Goal: Task Accomplishment & Management: Use online tool/utility

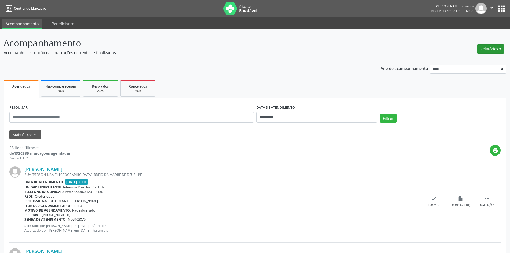
click at [490, 49] on button "Relatórios" at bounding box center [490, 48] width 27 height 9
click at [479, 59] on link "Agendamentos" at bounding box center [476, 60] width 58 height 7
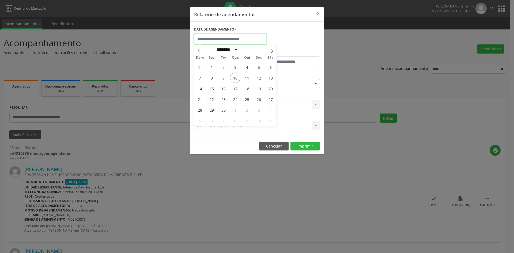
click at [235, 39] on input "text" at bounding box center [230, 39] width 72 height 11
click at [247, 78] on span "11" at bounding box center [247, 78] width 10 height 10
type input "**********"
click at [247, 78] on span "11" at bounding box center [247, 78] width 10 height 10
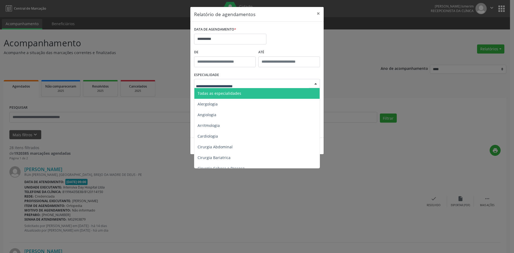
click at [265, 92] on span "Todas as especialidades" at bounding box center [257, 93] width 126 height 11
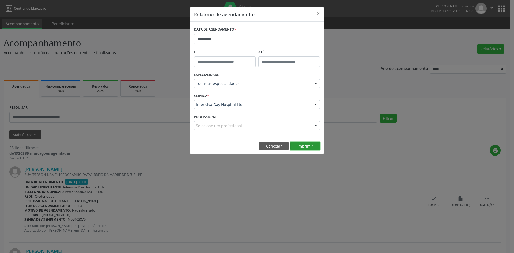
click at [311, 147] on button "Imprimir" at bounding box center [304, 146] width 29 height 9
click at [320, 13] on button "×" at bounding box center [318, 13] width 11 height 13
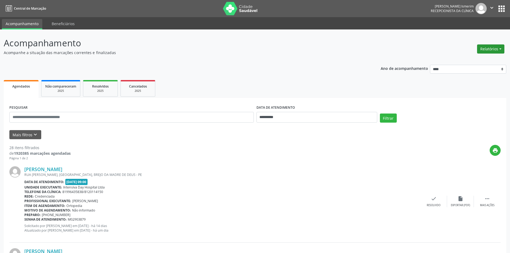
click at [491, 50] on button "Relatórios" at bounding box center [490, 48] width 27 height 9
click at [464, 61] on link "Agendamentos" at bounding box center [476, 60] width 58 height 7
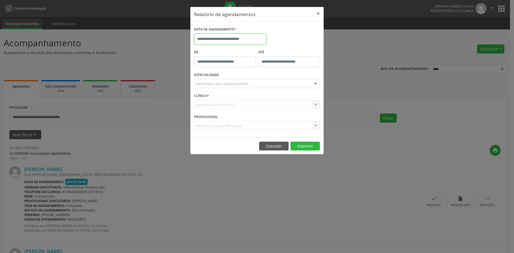
click at [239, 36] on input "text" at bounding box center [230, 39] width 72 height 11
click at [232, 78] on span "10" at bounding box center [235, 78] width 10 height 10
type input "**********"
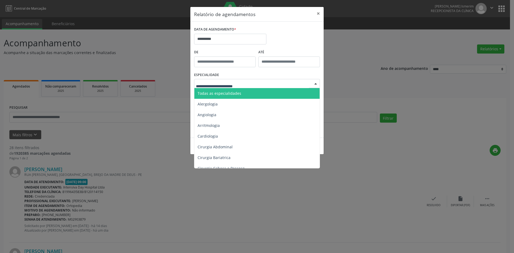
click at [314, 84] on div at bounding box center [316, 83] width 8 height 9
click at [267, 94] on span "Todas as especialidades" at bounding box center [257, 93] width 126 height 11
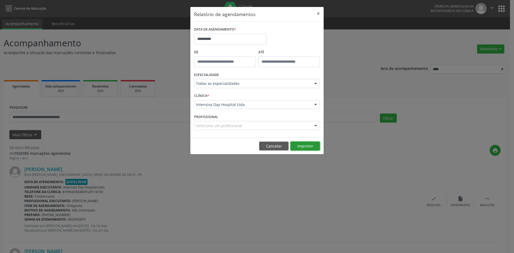
click at [312, 147] on button "Imprimir" at bounding box center [304, 146] width 29 height 9
click at [318, 14] on button "×" at bounding box center [318, 13] width 11 height 13
